Goal: Task Accomplishment & Management: Manage account settings

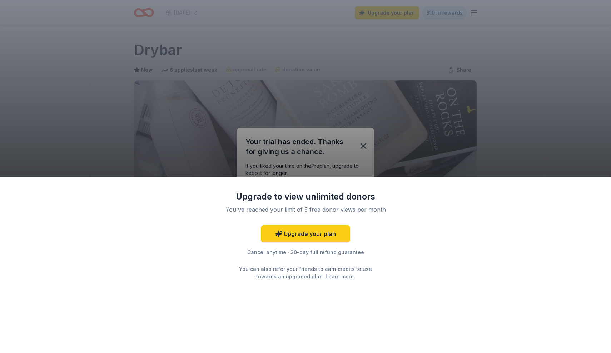
click at [365, 143] on div "Upgrade to view unlimited donors You've reached your limit of 5 free donor view…" at bounding box center [305, 176] width 611 height 353
click at [366, 145] on div "Upgrade to view unlimited donors You've reached your limit of 5 free donor view…" at bounding box center [305, 176] width 611 height 353
click at [398, 83] on div "Upgrade to view unlimited donors You've reached your limit of 5 free donor view…" at bounding box center [305, 176] width 611 height 353
click at [439, 15] on div "Upgrade to view unlimited donors You've reached your limit of 5 free donor view…" at bounding box center [305, 176] width 611 height 353
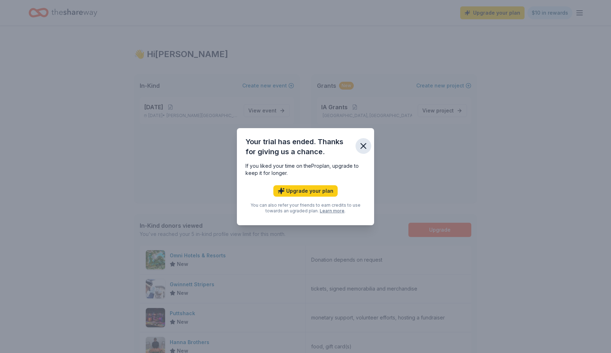
click at [366, 144] on icon "button" at bounding box center [363, 146] width 10 height 10
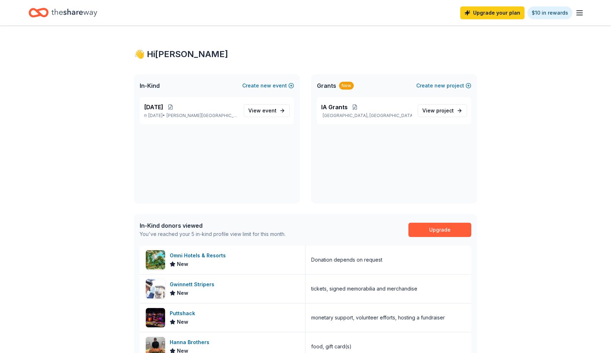
click at [580, 11] on icon "button" at bounding box center [579, 13] width 9 height 9
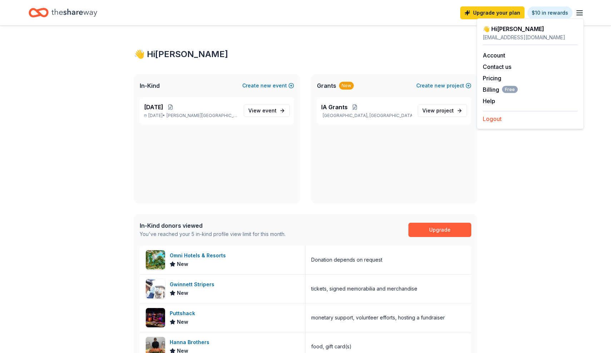
click at [494, 118] on button "Logout" at bounding box center [492, 119] width 19 height 9
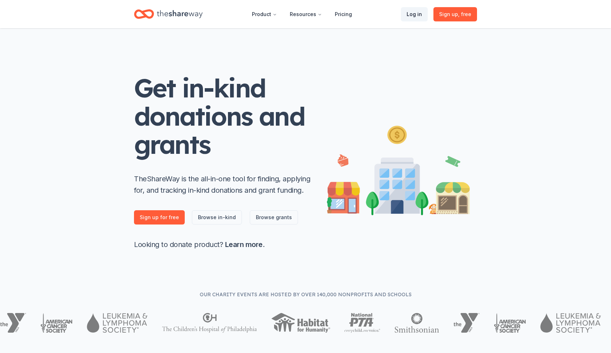
click at [418, 12] on link "Log in" at bounding box center [414, 14] width 27 height 14
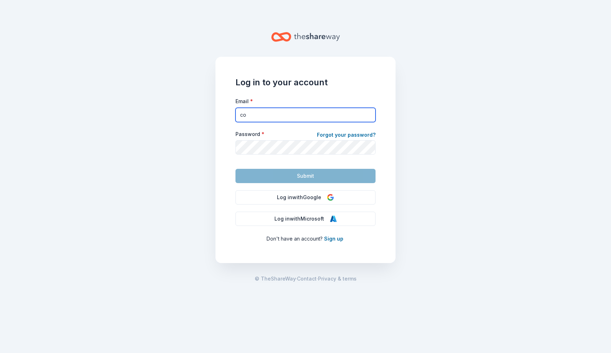
type input "communityrelations@iaptso.org"
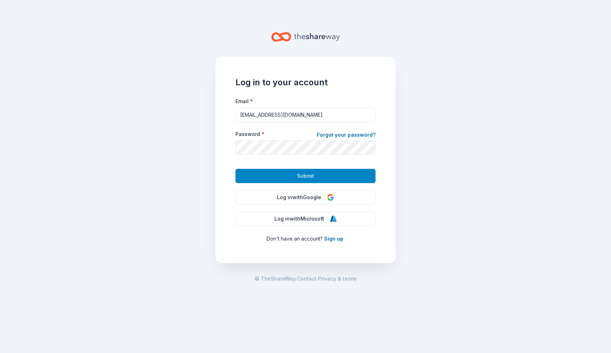
click at [311, 178] on span "Submit" at bounding box center [305, 176] width 17 height 9
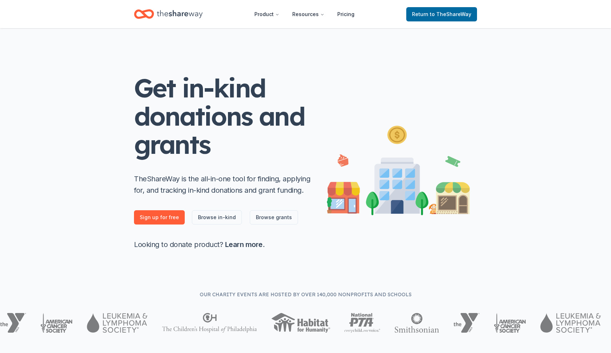
click at [178, 17] on icon "Home" at bounding box center [180, 14] width 46 height 15
click at [181, 15] on icon "Home" at bounding box center [180, 14] width 46 height 15
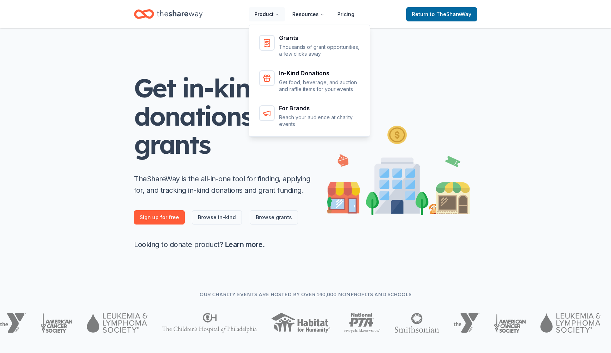
click at [262, 15] on button "Product" at bounding box center [267, 14] width 36 height 14
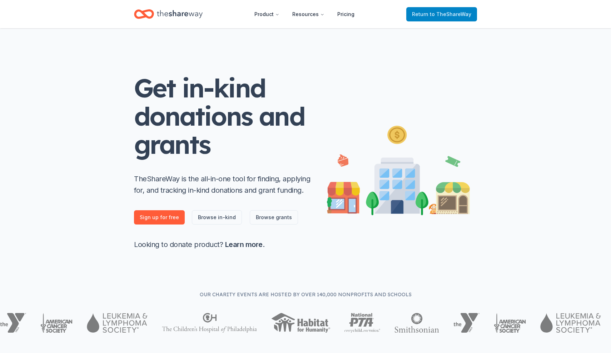
click at [429, 11] on span "Return to TheShareWay" at bounding box center [441, 14] width 59 height 9
